Goal: Information Seeking & Learning: Learn about a topic

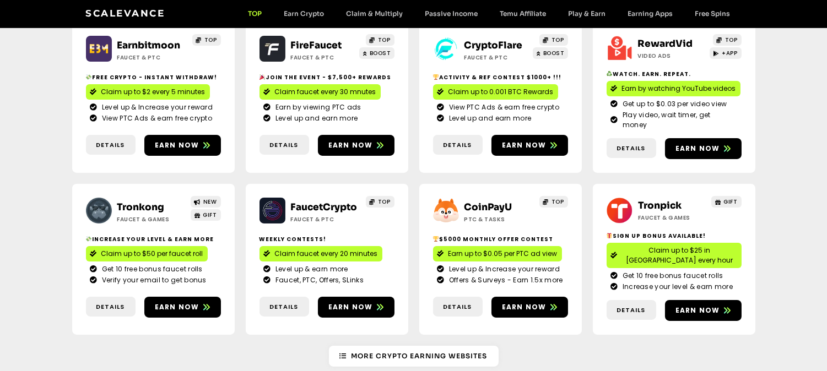
scroll to position [164, 0]
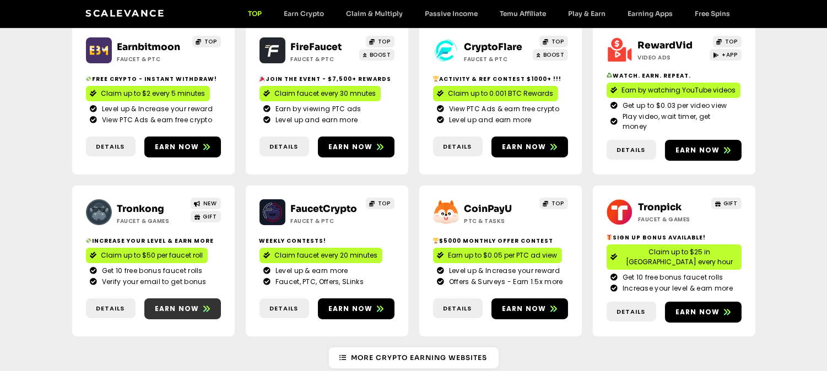
click at [182, 304] on span "Earn now" at bounding box center [177, 309] width 45 height 10
click at [696, 307] on span "Earn now" at bounding box center [697, 312] width 45 height 10
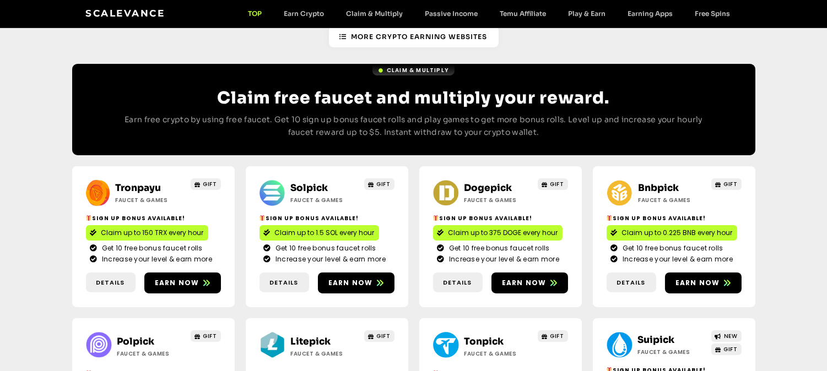
scroll to position [566, 0]
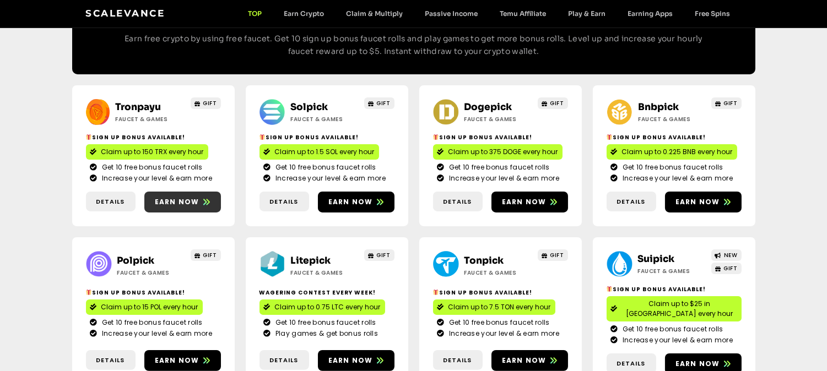
click at [186, 197] on span "Earn now" at bounding box center [177, 202] width 45 height 10
click at [361, 197] on span "Earn now" at bounding box center [350, 202] width 45 height 10
click at [546, 197] on span "Earn now" at bounding box center [529, 202] width 77 height 10
click at [719, 197] on span "Earn now" at bounding box center [703, 202] width 77 height 10
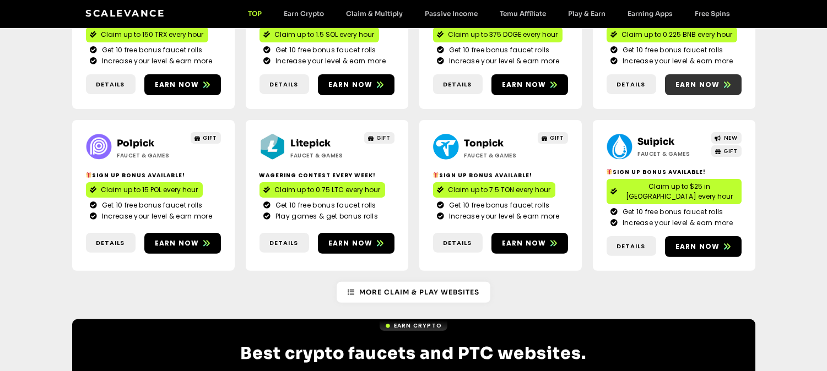
scroll to position [689, 0]
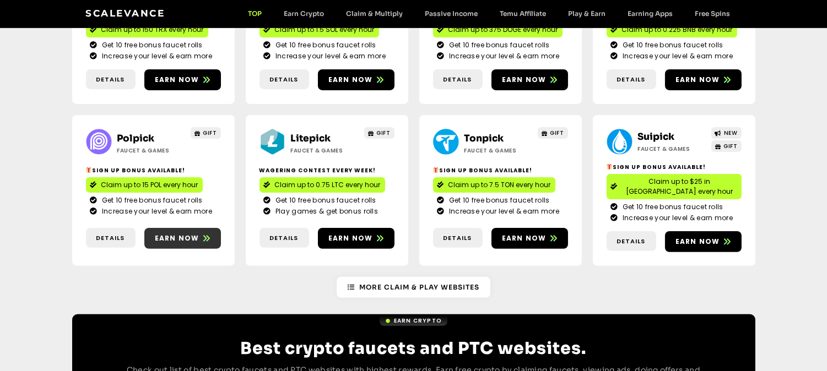
click at [203, 235] on icon at bounding box center [206, 238] width 7 height 6
click at [354, 234] on span "Earn now" at bounding box center [350, 239] width 45 height 10
click at [544, 234] on span "Earn now" at bounding box center [529, 239] width 77 height 10
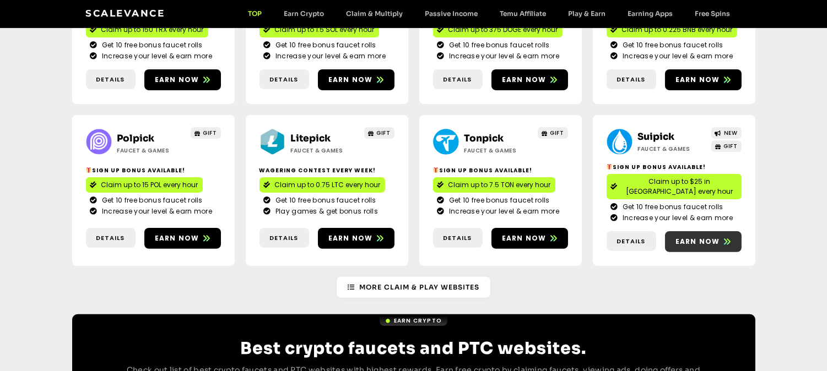
click at [712, 237] on span "Earn now" at bounding box center [697, 242] width 45 height 10
click at [691, 237] on span "Earn now" at bounding box center [697, 242] width 45 height 10
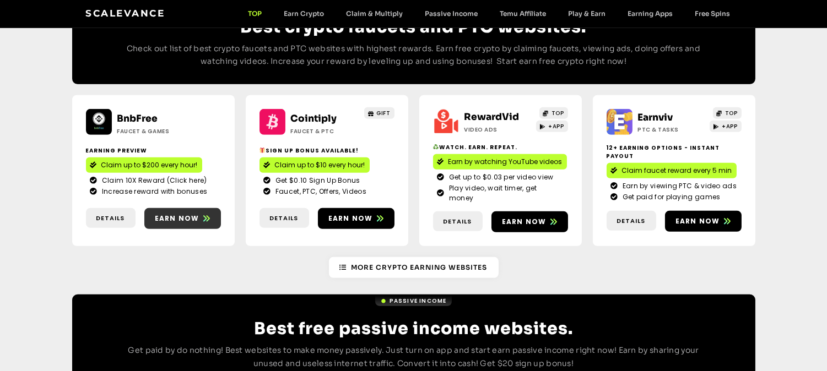
click at [203, 215] on icon at bounding box center [206, 218] width 7 height 6
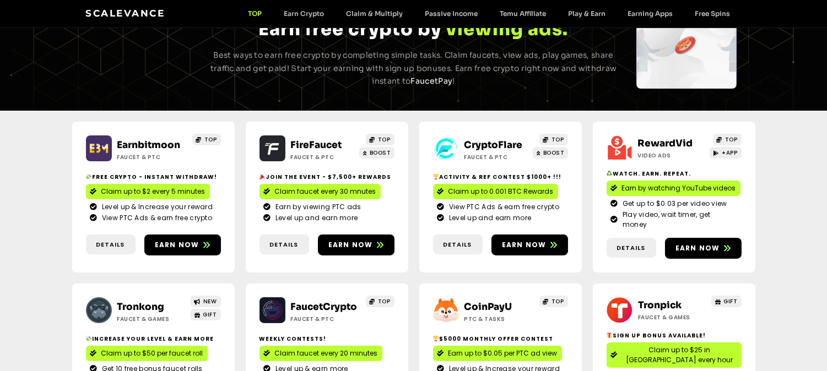
scroll to position [158, 0]
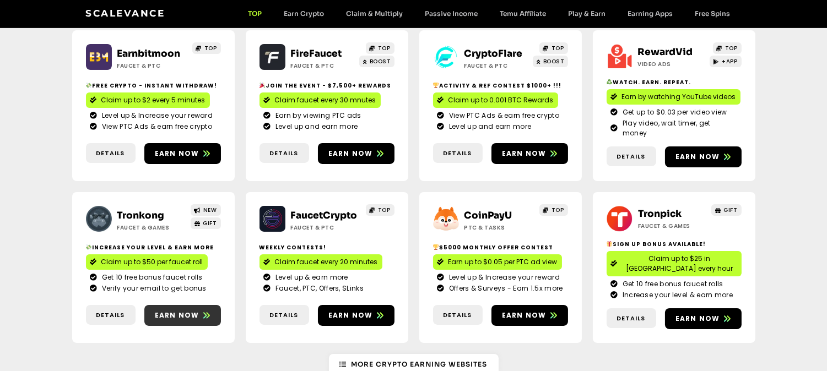
click at [194, 311] on span "Earn now" at bounding box center [177, 316] width 45 height 10
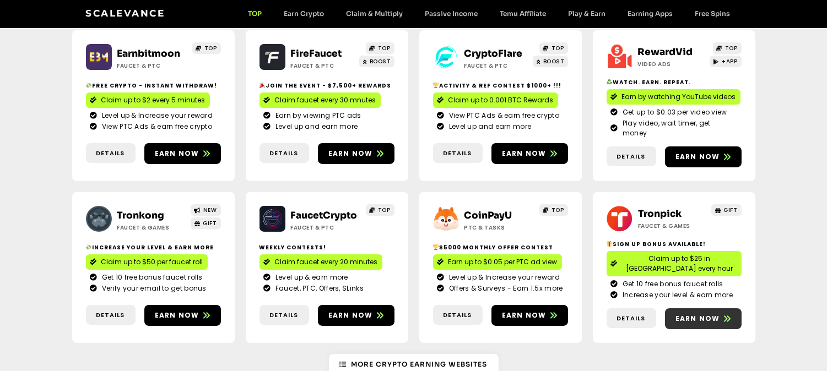
click at [691, 314] on span "Earn now" at bounding box center [697, 319] width 45 height 10
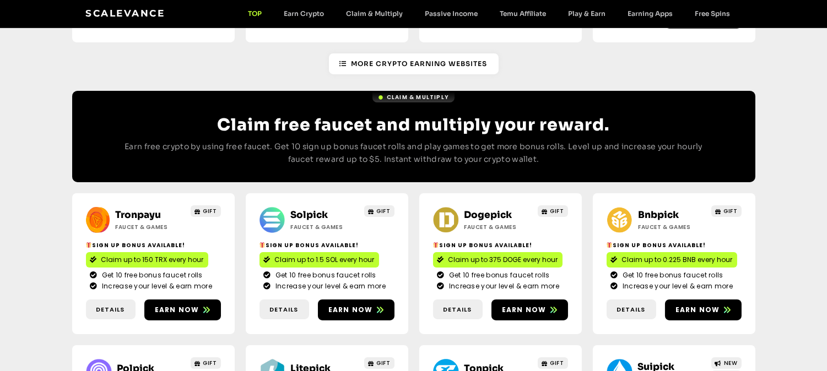
scroll to position [520, 0]
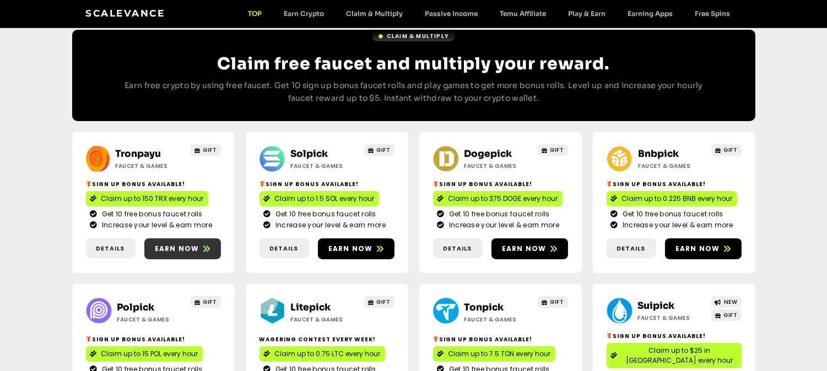
click at [189, 244] on span "Earn now" at bounding box center [177, 249] width 45 height 10
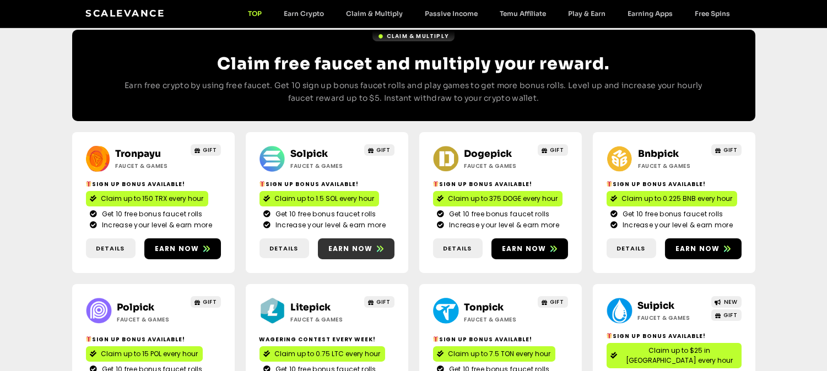
click at [370, 244] on span "Earn now" at bounding box center [350, 249] width 45 height 10
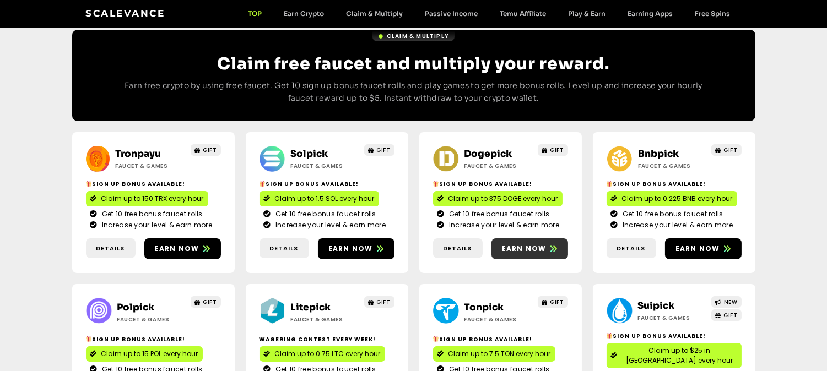
click at [531, 244] on span "Earn now" at bounding box center [524, 249] width 45 height 10
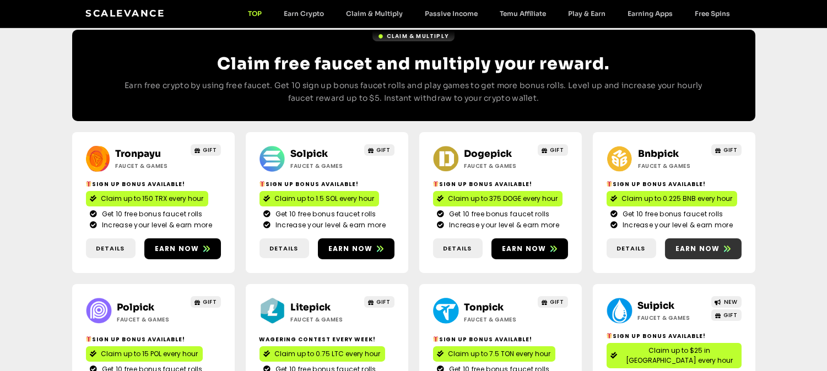
click at [707, 244] on span "Earn now" at bounding box center [697, 249] width 45 height 10
click at [702, 244] on span "Earn now" at bounding box center [697, 249] width 45 height 10
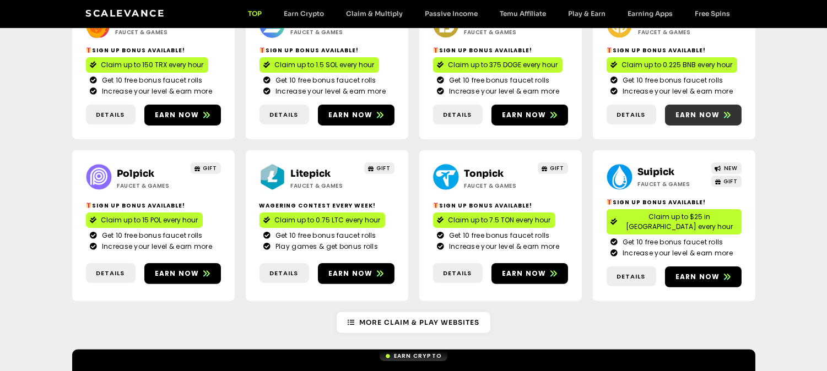
scroll to position [659, 0]
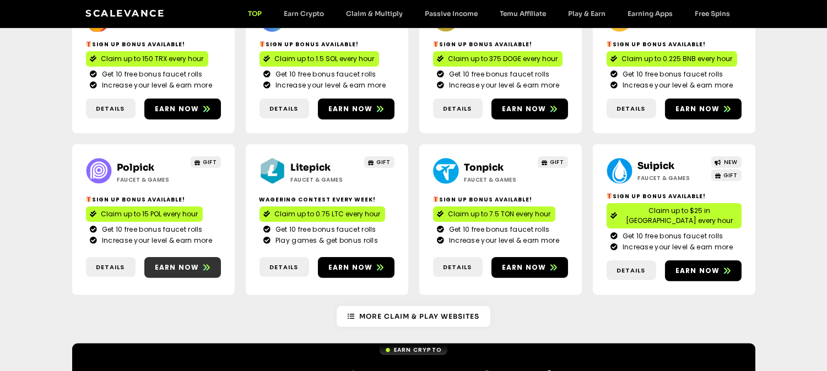
click at [199, 263] on span "Earn now" at bounding box center [182, 268] width 77 height 10
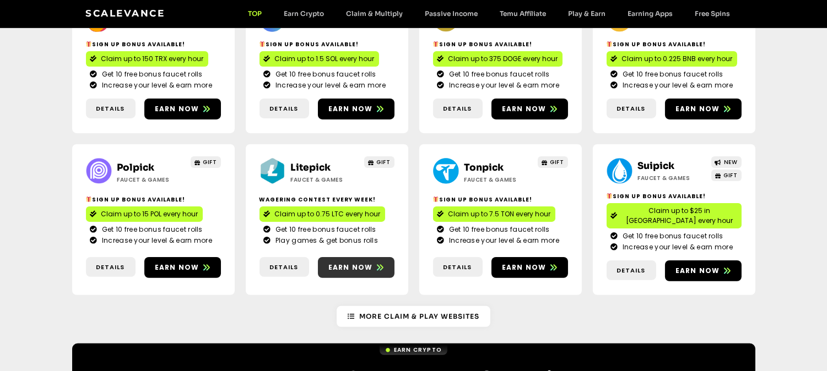
click at [367, 263] on span "Earn now" at bounding box center [350, 268] width 45 height 10
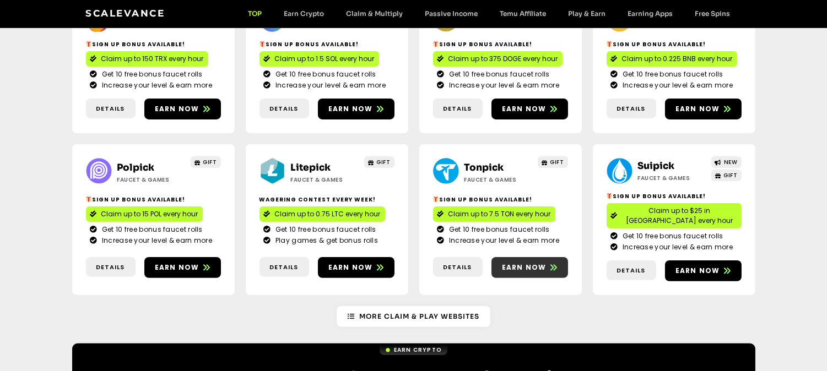
click at [542, 263] on span "Earn now" at bounding box center [524, 268] width 45 height 10
click at [534, 263] on span "Earn now" at bounding box center [524, 268] width 45 height 10
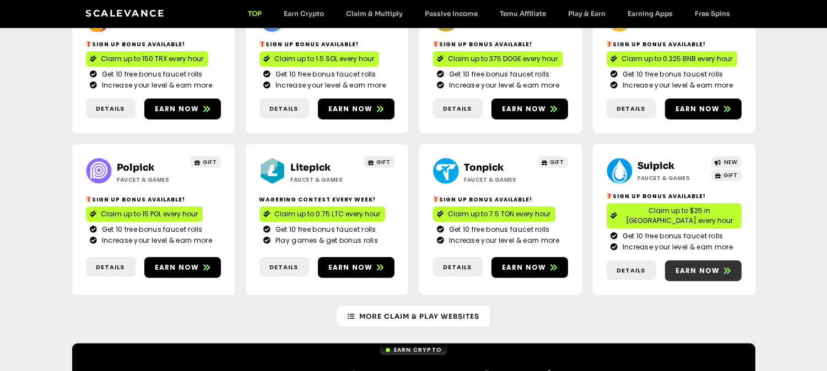
click at [726, 268] on icon at bounding box center [727, 271] width 7 height 6
